Goal: Information Seeking & Learning: Find specific fact

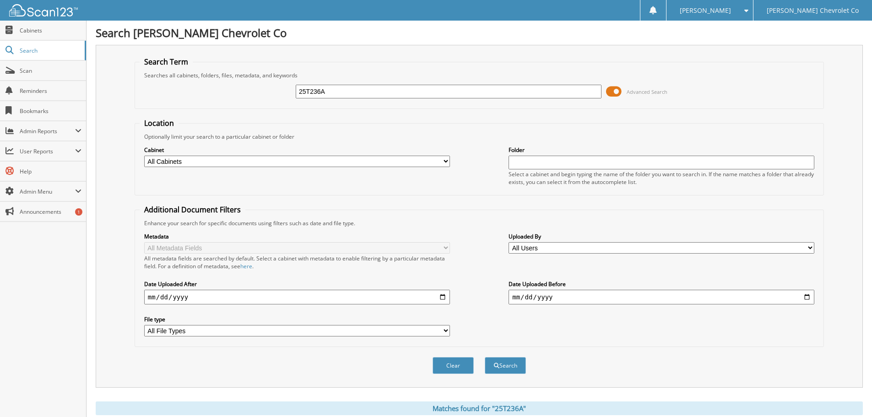
scroll to position [229, 0]
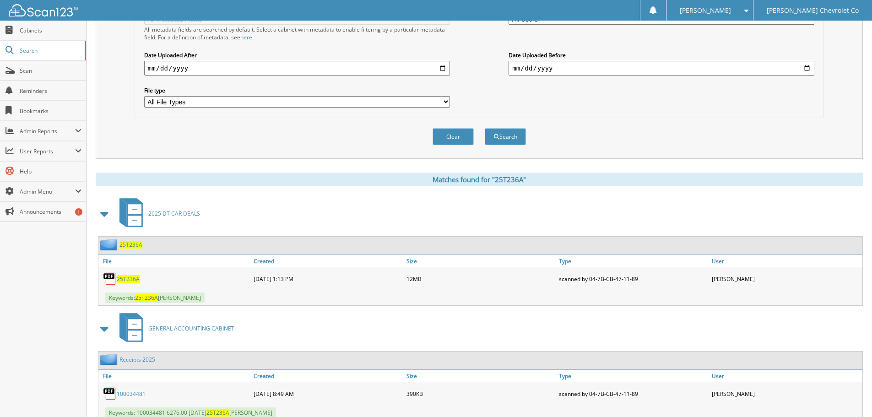
click at [131, 278] on span "25T236A" at bounding box center [128, 279] width 23 height 8
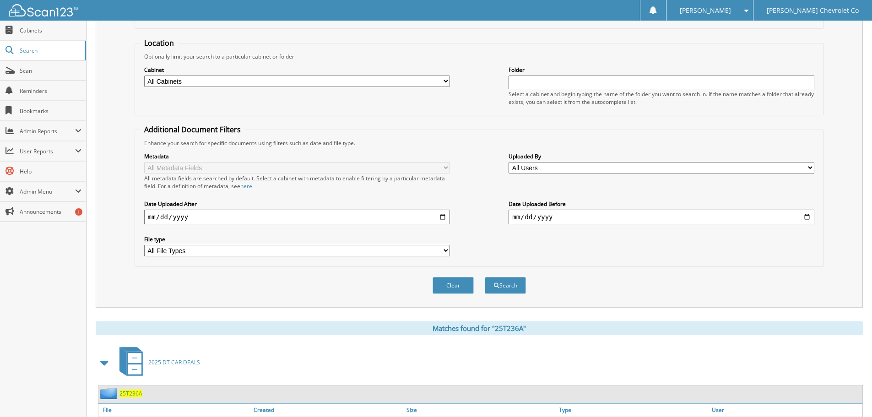
scroll to position [0, 0]
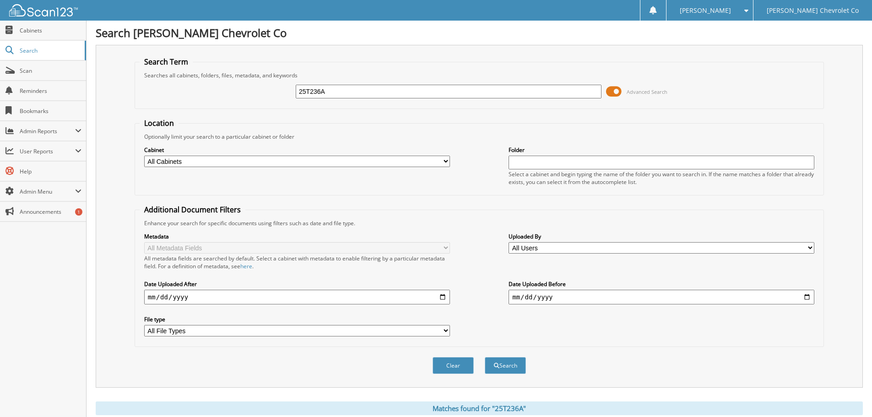
click at [364, 88] on input "25T236A" at bounding box center [449, 92] width 306 height 14
type input "25T236"
click at [485, 357] on button "Search" at bounding box center [505, 365] width 41 height 17
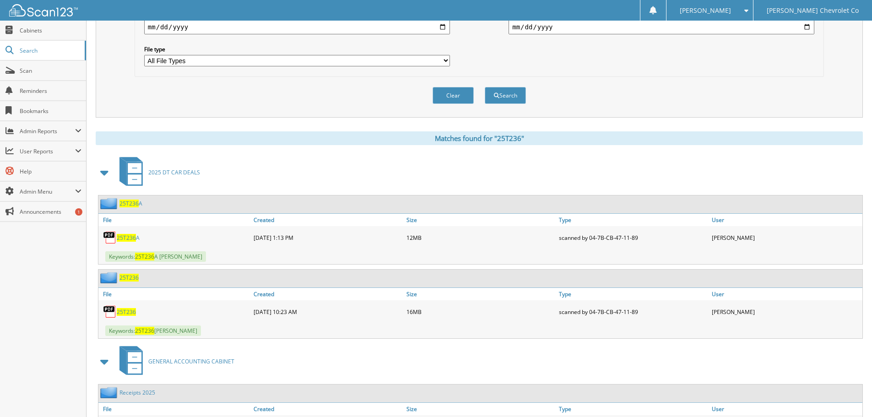
scroll to position [247, 0]
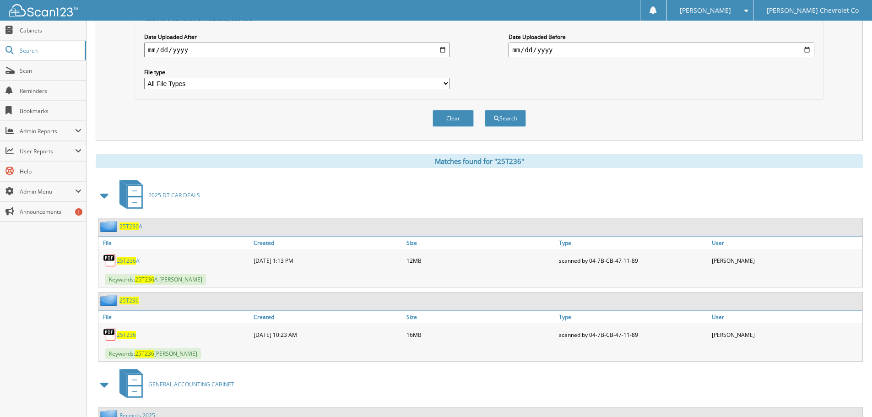
click at [127, 334] on span "25T236" at bounding box center [126, 335] width 19 height 8
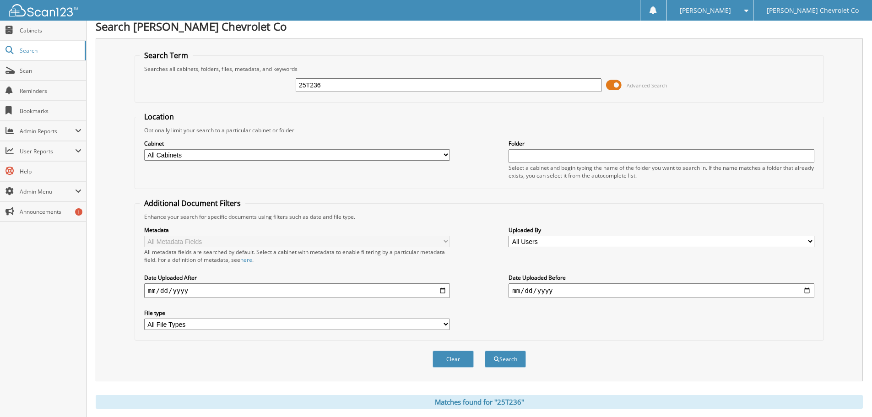
scroll to position [0, 0]
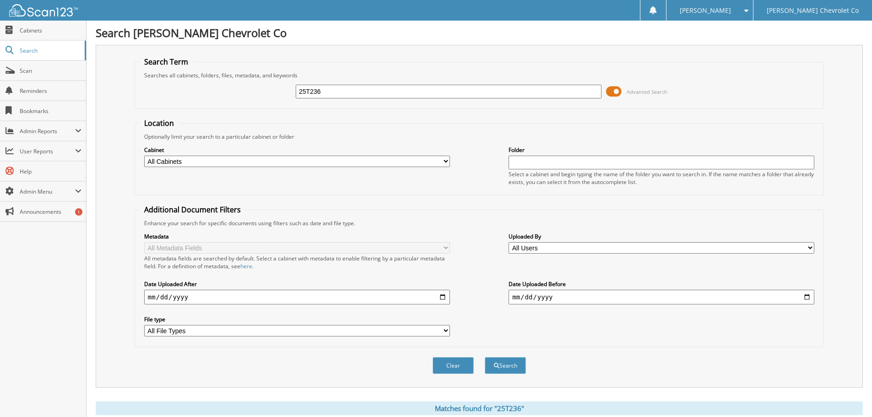
click at [331, 91] on input "25T236" at bounding box center [449, 92] width 306 height 14
type input "25T236a"
click at [485, 357] on button "Search" at bounding box center [505, 365] width 41 height 17
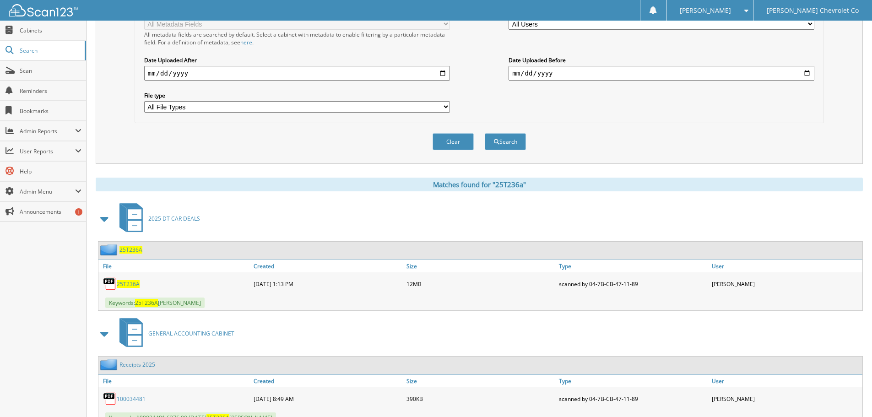
scroll to position [229, 0]
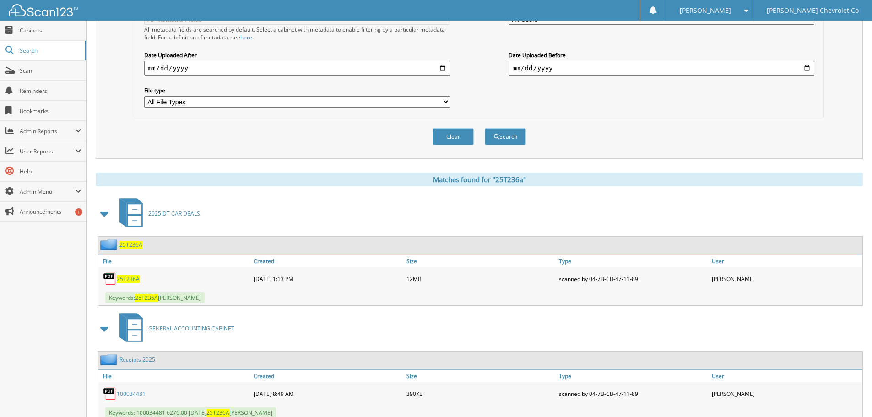
click at [130, 280] on span "25T236A" at bounding box center [128, 279] width 23 height 8
click at [791, 118] on fieldset "Additional Document Filters Enhance your search for specific documents using fi…" at bounding box center [479, 47] width 689 height 142
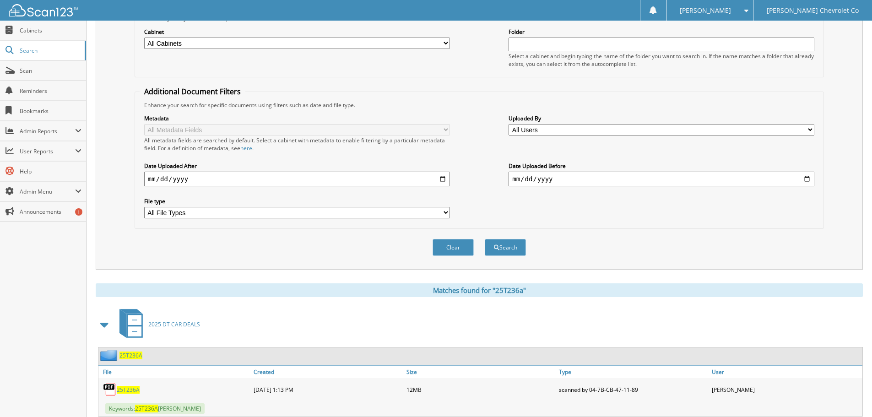
scroll to position [0, 0]
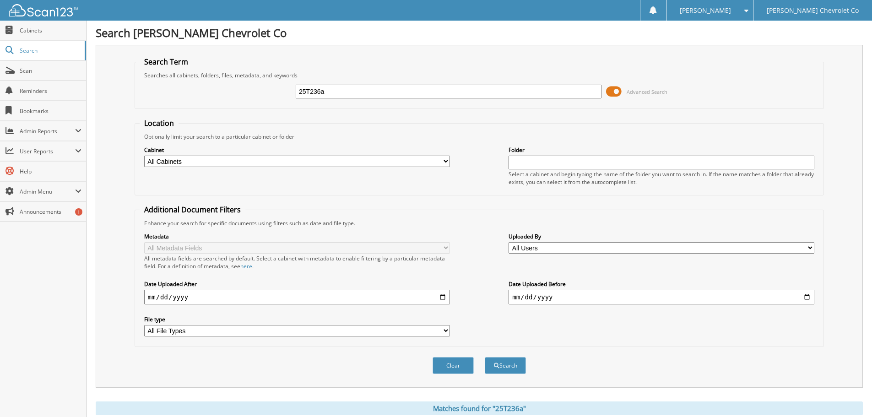
drag, startPoint x: 350, startPoint y: 91, endPoint x: 225, endPoint y: 91, distance: 125.4
click at [231, 92] on div "25T236a Advanced Search" at bounding box center [479, 91] width 679 height 25
type input "blue cross renewal"
click at [485, 357] on button "Search" at bounding box center [505, 365] width 41 height 17
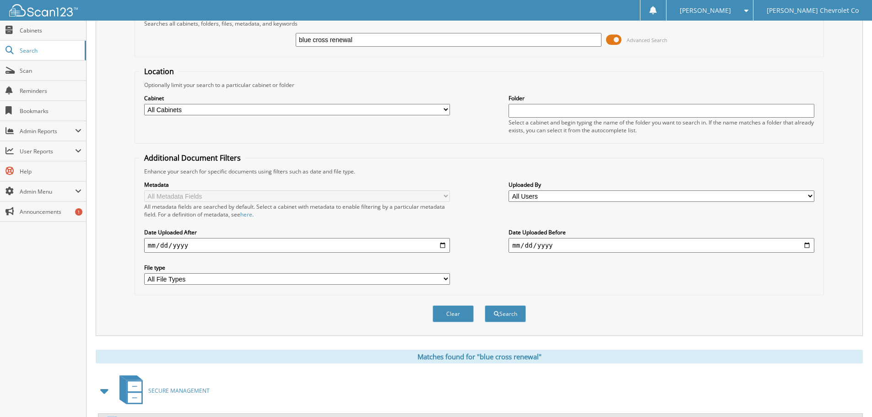
scroll to position [95, 0]
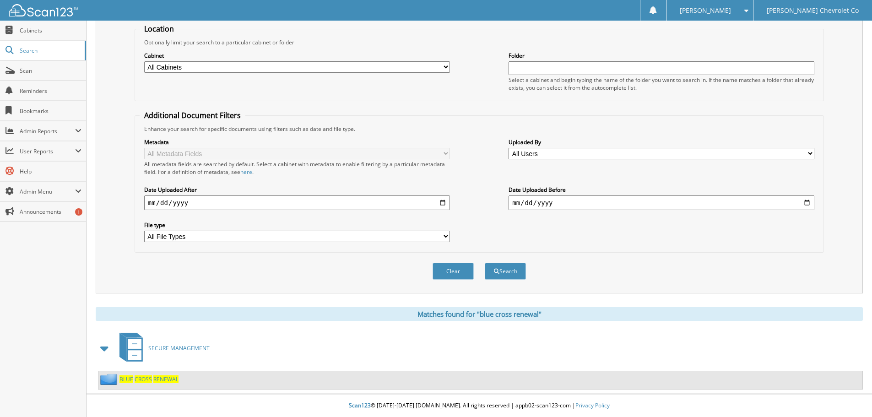
click at [138, 376] on span "CROSS" at bounding box center [143, 379] width 17 height 8
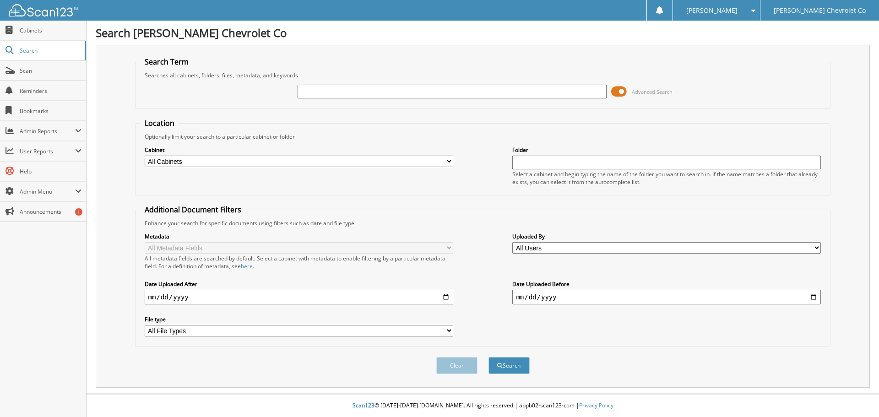
click at [414, 95] on input "text" at bounding box center [451, 92] width 308 height 14
type input "annual verification"
click at [488, 357] on button "Search" at bounding box center [508, 365] width 41 height 17
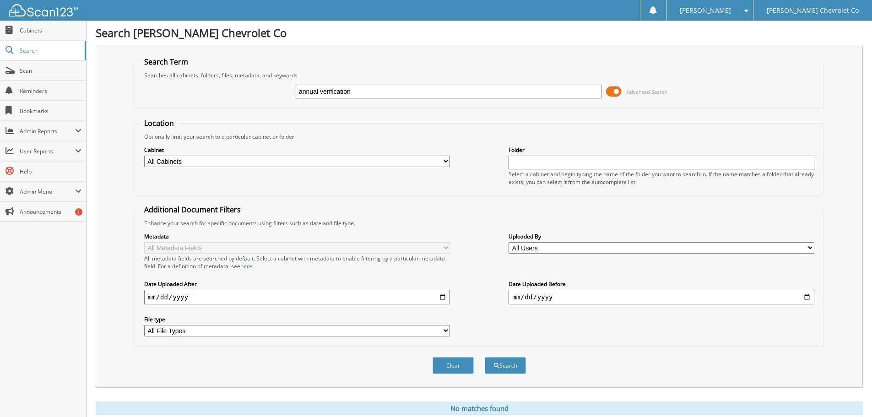
drag, startPoint x: 371, startPoint y: 92, endPoint x: 221, endPoint y: 78, distance: 149.8
click at [223, 80] on div "annual verification Advanced Search" at bounding box center [479, 91] width 679 height 25
type input "BLUE CROSS"
click at [496, 363] on span "submit" at bounding box center [496, 365] width 5 height 5
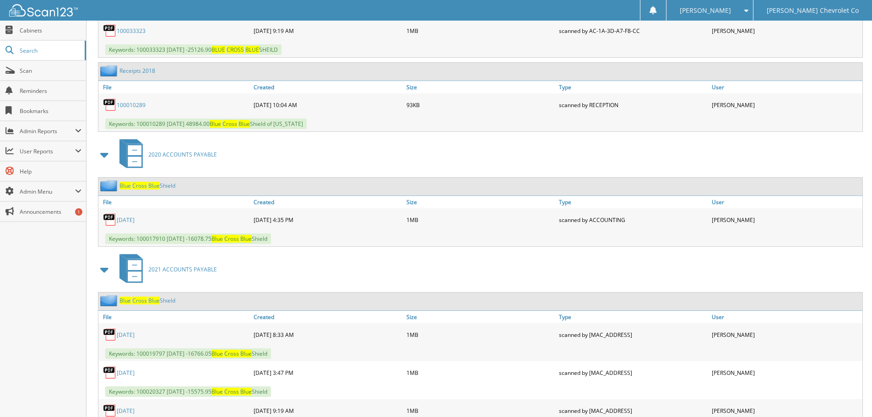
scroll to position [2928, 0]
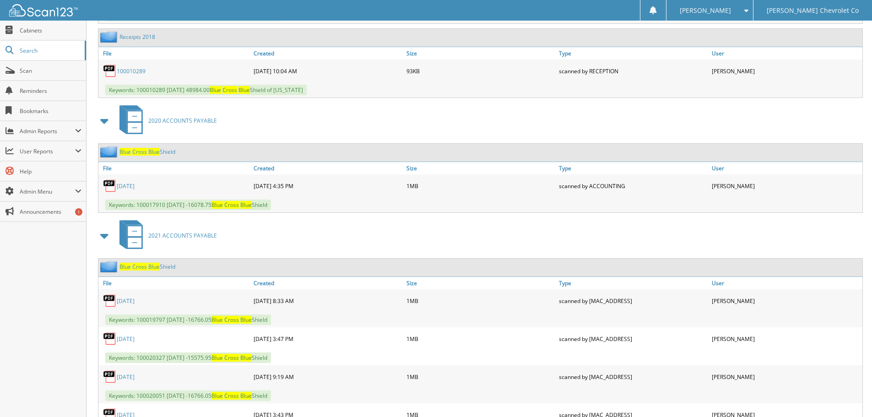
click at [125, 188] on link "[DATE]" at bounding box center [126, 186] width 18 height 8
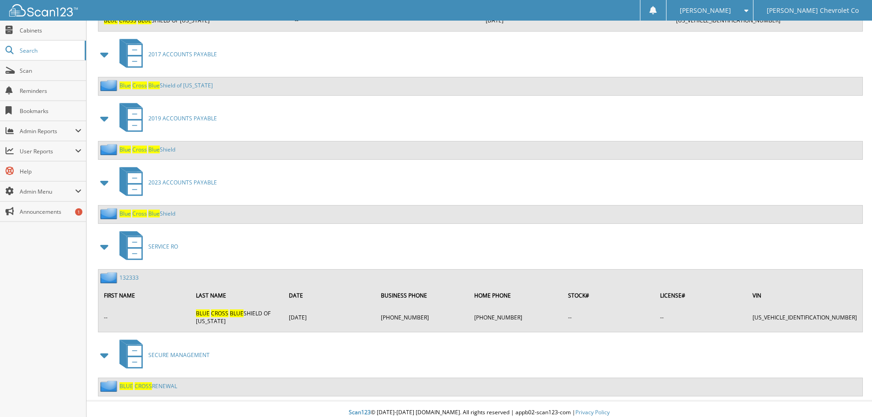
scroll to position [4185, 0]
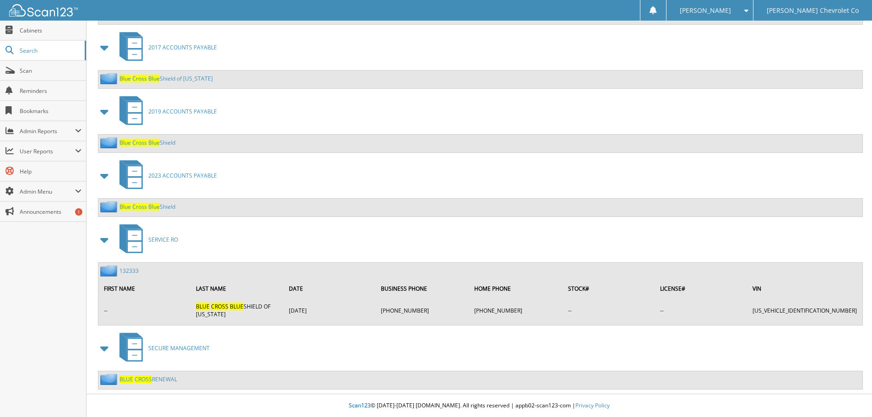
click at [167, 378] on link "BLUE CROSS RENEWAL" at bounding box center [148, 379] width 58 height 8
